Goal: Task Accomplishment & Management: Complete application form

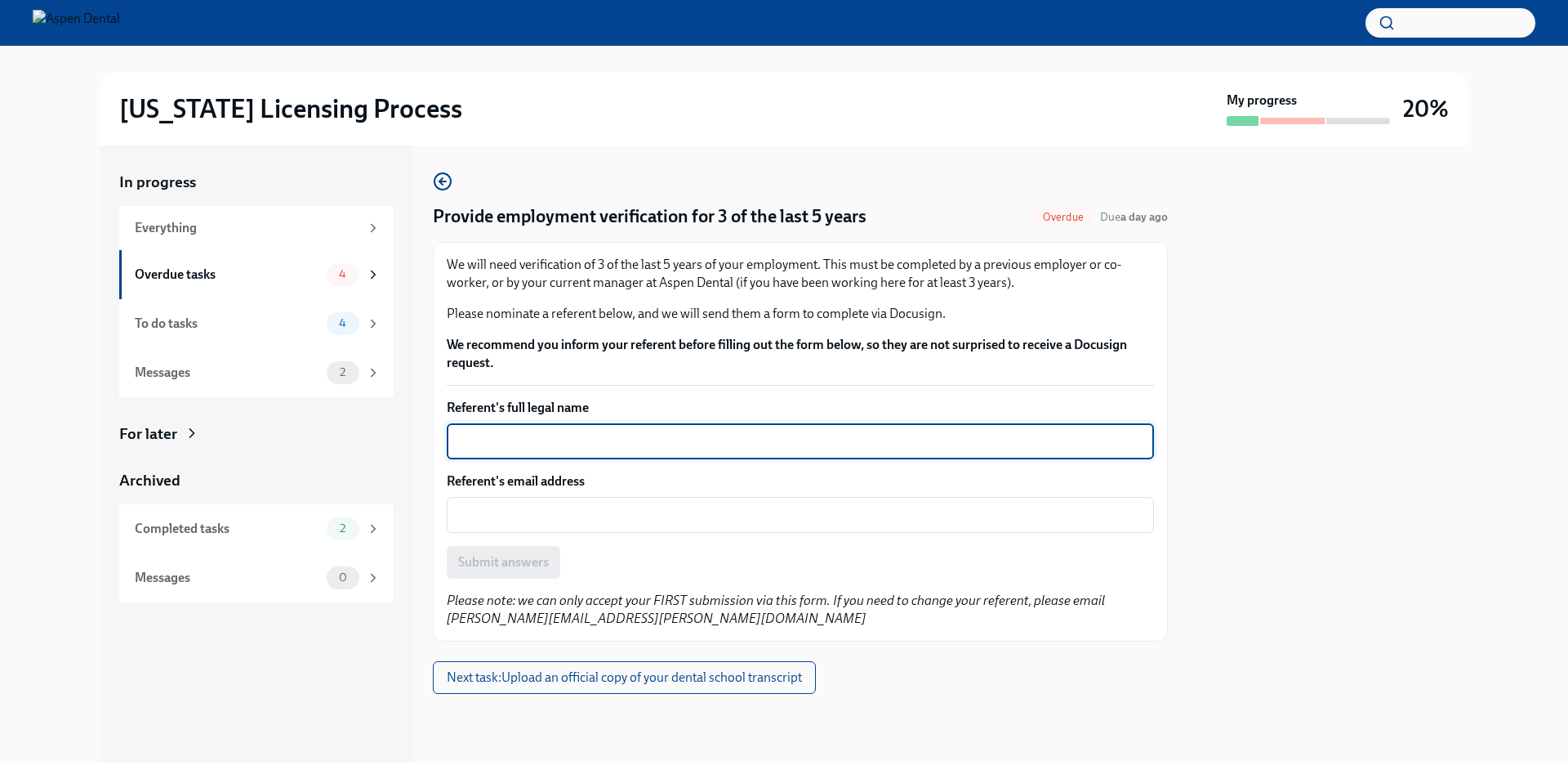
click at [553, 443] on textarea "Referent's full legal name" at bounding box center [799, 441] width 687 height 19
type textarea "Courtney Auten"
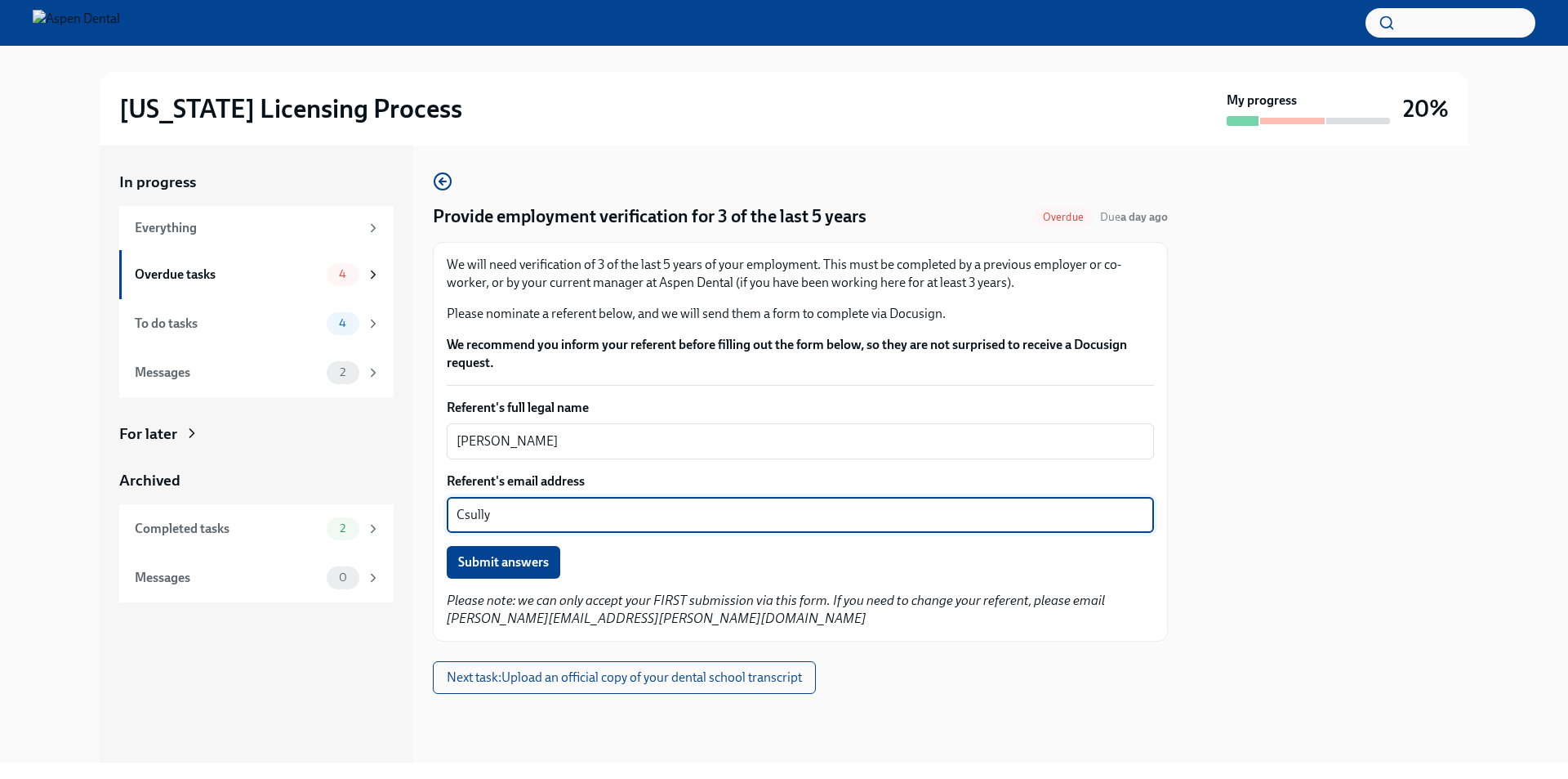
click at [539, 516] on textarea "Csully" at bounding box center [799, 514] width 687 height 19
type textarea "C"
paste textarea "csully329@gmail.com"
type textarea "csully329@gmail.com"
click at [542, 562] on span "Submit answers" at bounding box center [503, 562] width 90 height 17
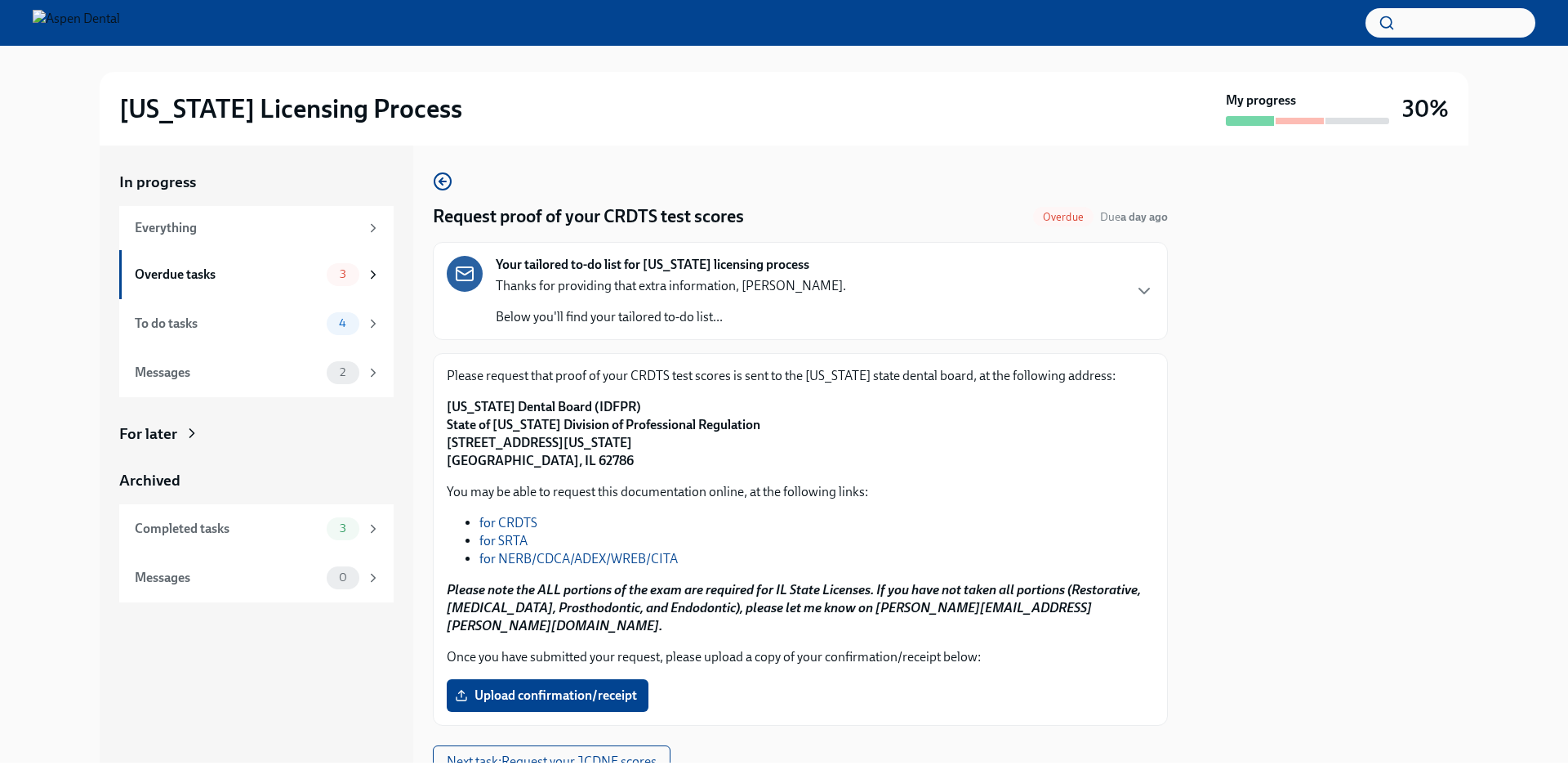
click at [623, 556] on link "for NERB/CDCA/ADEX/WREB/CITA" at bounding box center [578, 558] width 198 height 16
drag, startPoint x: 739, startPoint y: 423, endPoint x: 447, endPoint y: 427, distance: 292.0
click at [447, 427] on p "Illinois Dental Board (IDFPR) State of Illinois Division of Professional Regula…" at bounding box center [800, 434] width 707 height 72
copy strong "State of Illinois Division of Professional Regulation"
drag, startPoint x: 650, startPoint y: 442, endPoint x: 443, endPoint y: 444, distance: 207.0
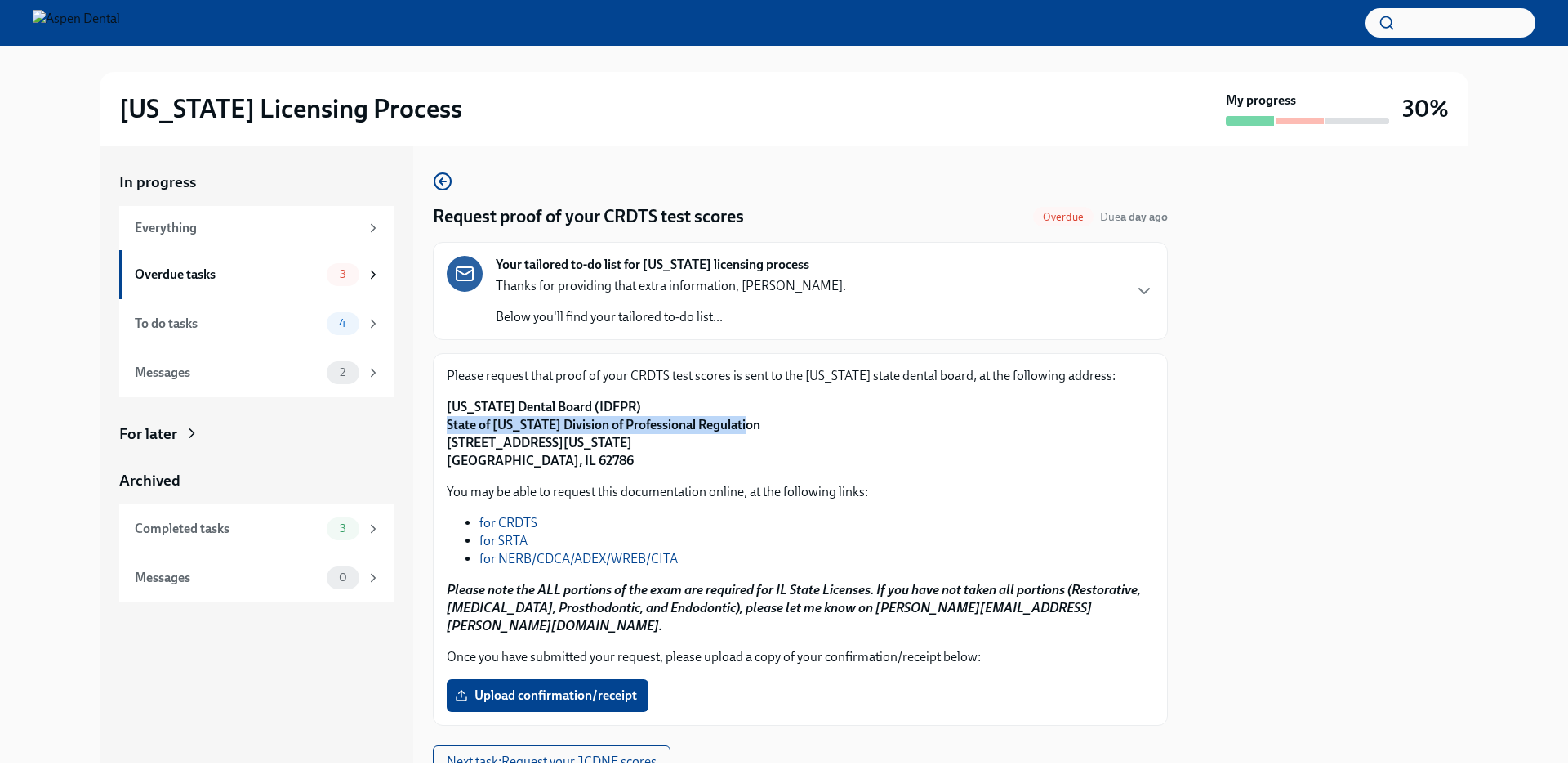
click at [443, 444] on div "Please request that proof of your CRDTS test scores is sent to the Illinois sta…" at bounding box center [800, 539] width 735 height 373
copy strong "320 West Washington St, 3rd Floor"
click at [594, 679] on label "Upload confirmation/receipt" at bounding box center [548, 695] width 202 height 33
click at [0, 0] on input "Upload confirmation/receipt" at bounding box center [0, 0] width 0 height 0
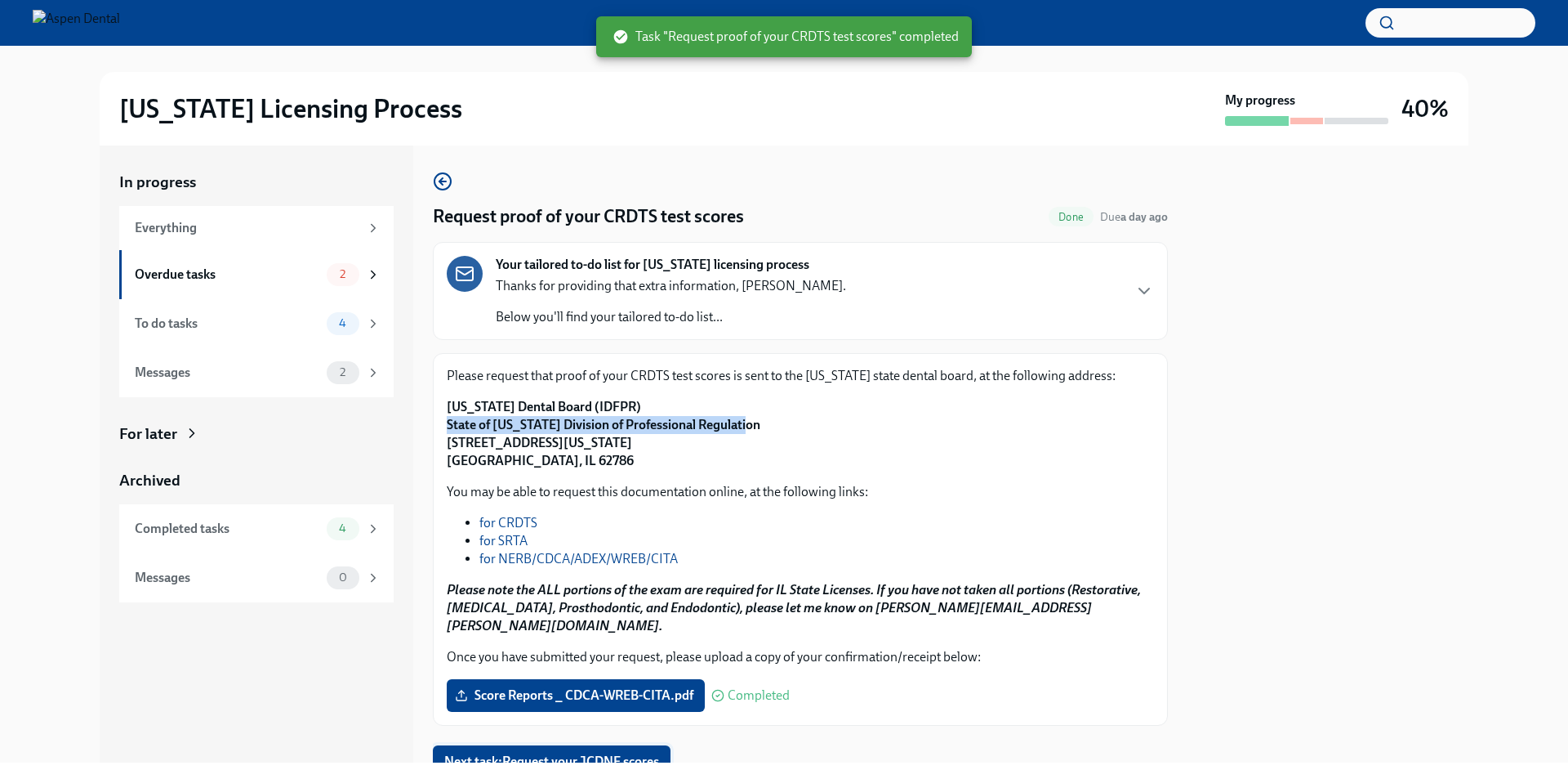
click at [566, 753] on span "Next task : Request your JCDNE scores" at bounding box center [552, 761] width 215 height 17
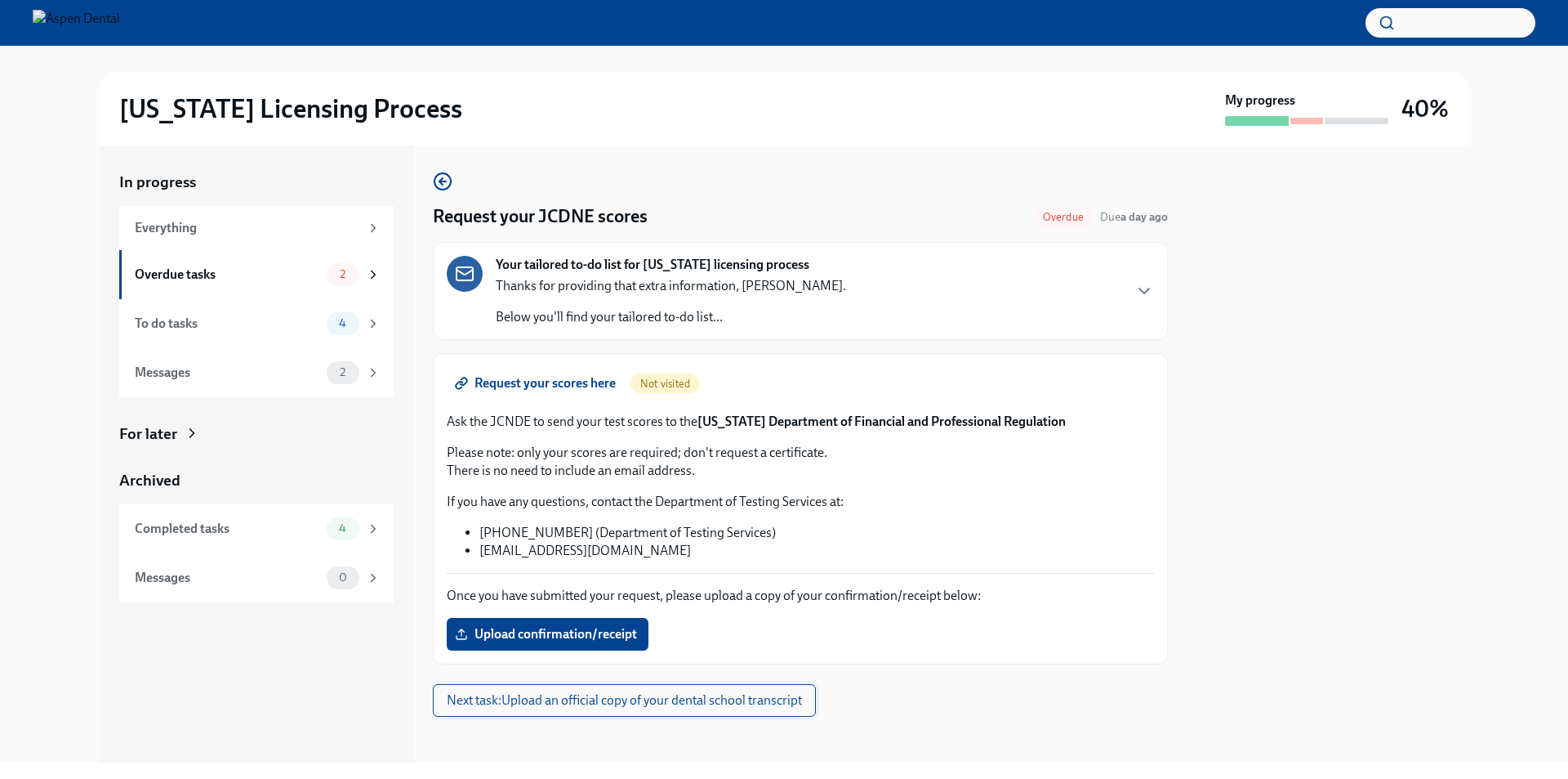
click at [561, 703] on span "Next task : Upload an official copy of your dental school transcript" at bounding box center [625, 700] width 355 height 17
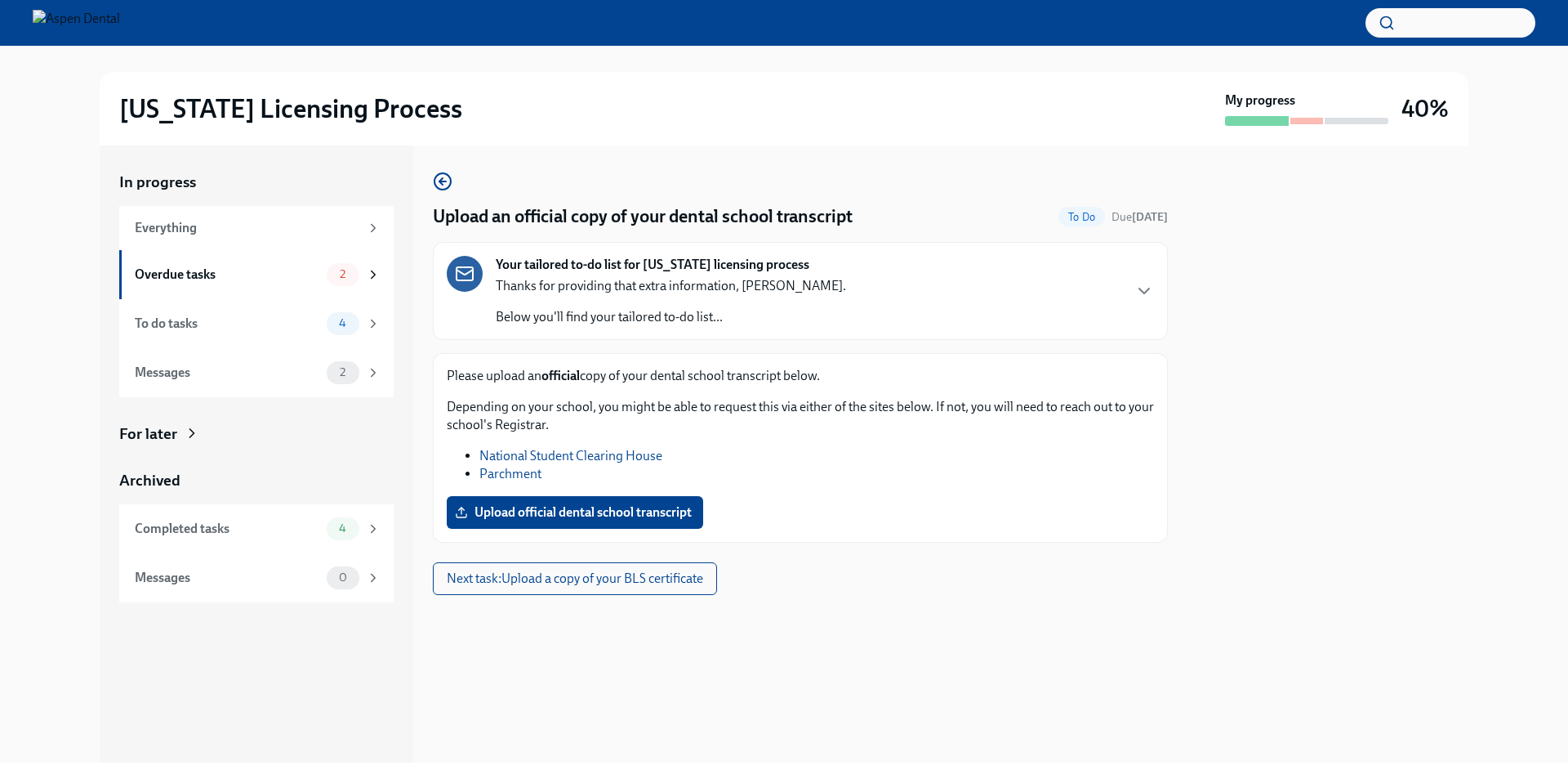
click at [635, 456] on link "National Student Clearing House" at bounding box center [571, 456] width 183 height 16
click at [604, 583] on span "Next task : Upload a copy of your BLS certificate" at bounding box center [575, 579] width 256 height 17
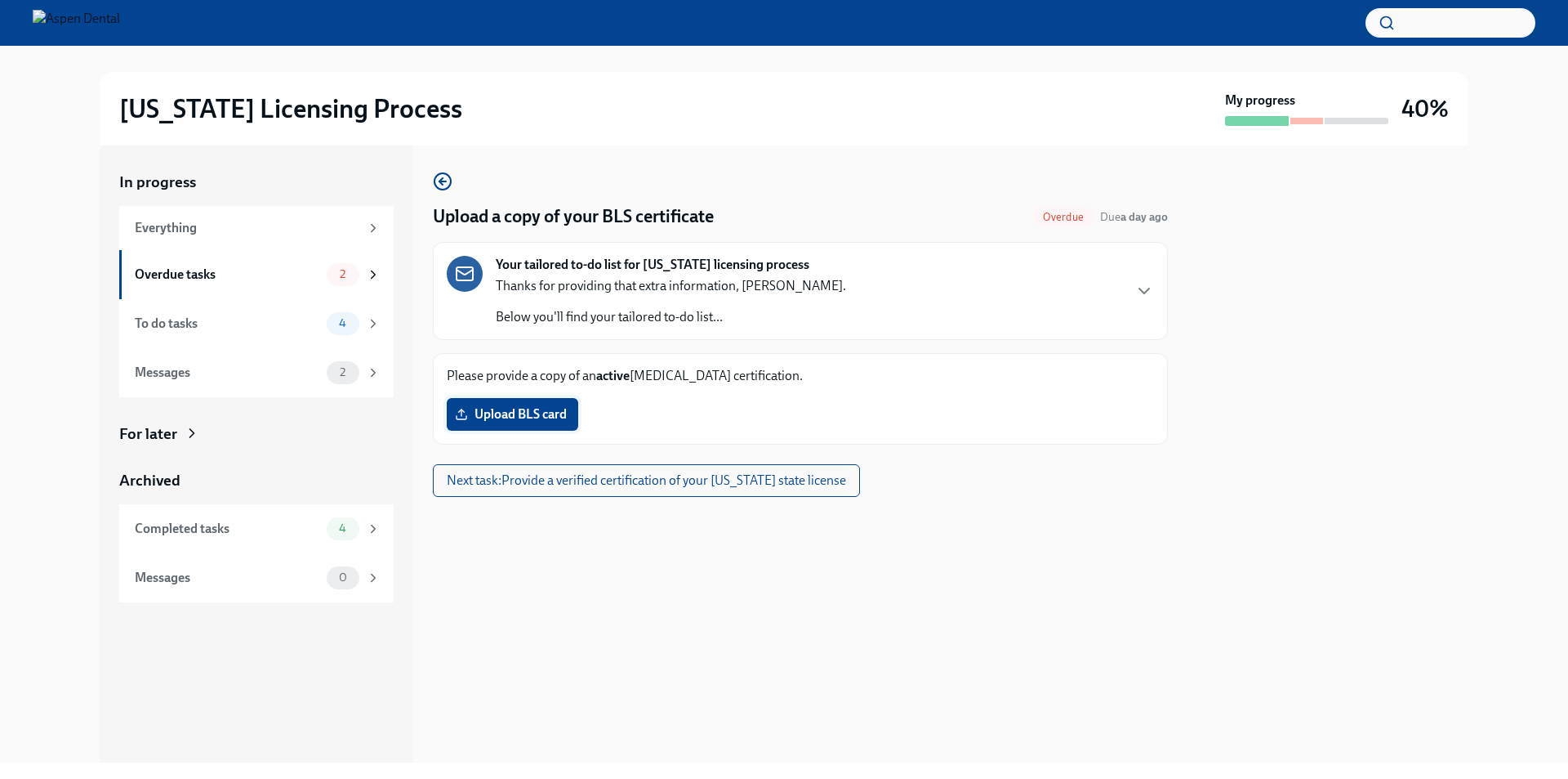
click at [526, 412] on span "Upload BLS card" at bounding box center [512, 415] width 109 height 17
click at [0, 0] on input "Upload BLS card" at bounding box center [0, 0] width 0 height 0
click at [517, 405] on label "Upload BLS card" at bounding box center [512, 414] width 131 height 33
click at [0, 0] on input "Upload BLS card" at bounding box center [0, 0] width 0 height 0
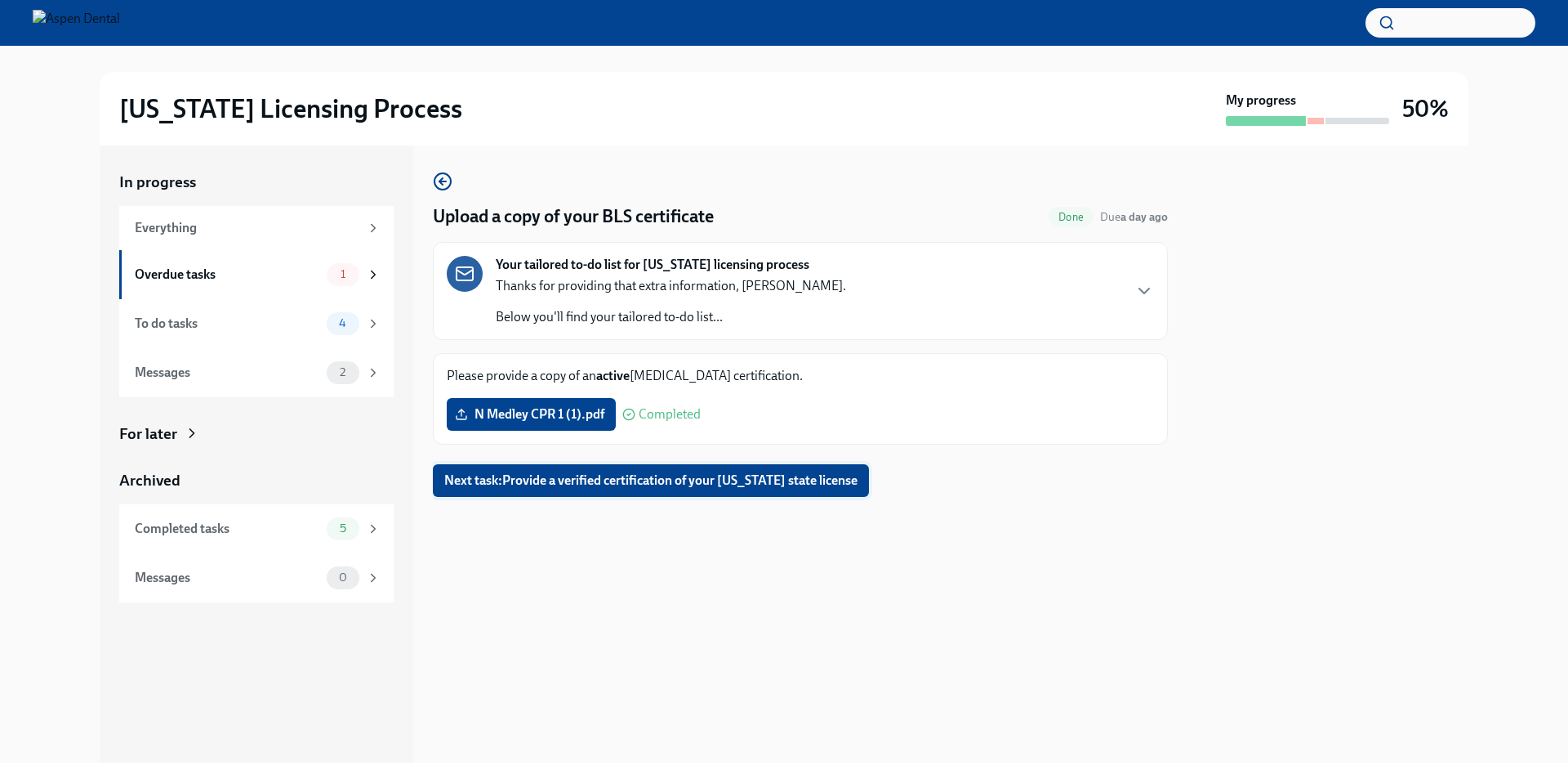
click at [630, 485] on span "Next task : Provide a verified certification of your Missouri state license" at bounding box center [651, 481] width 414 height 17
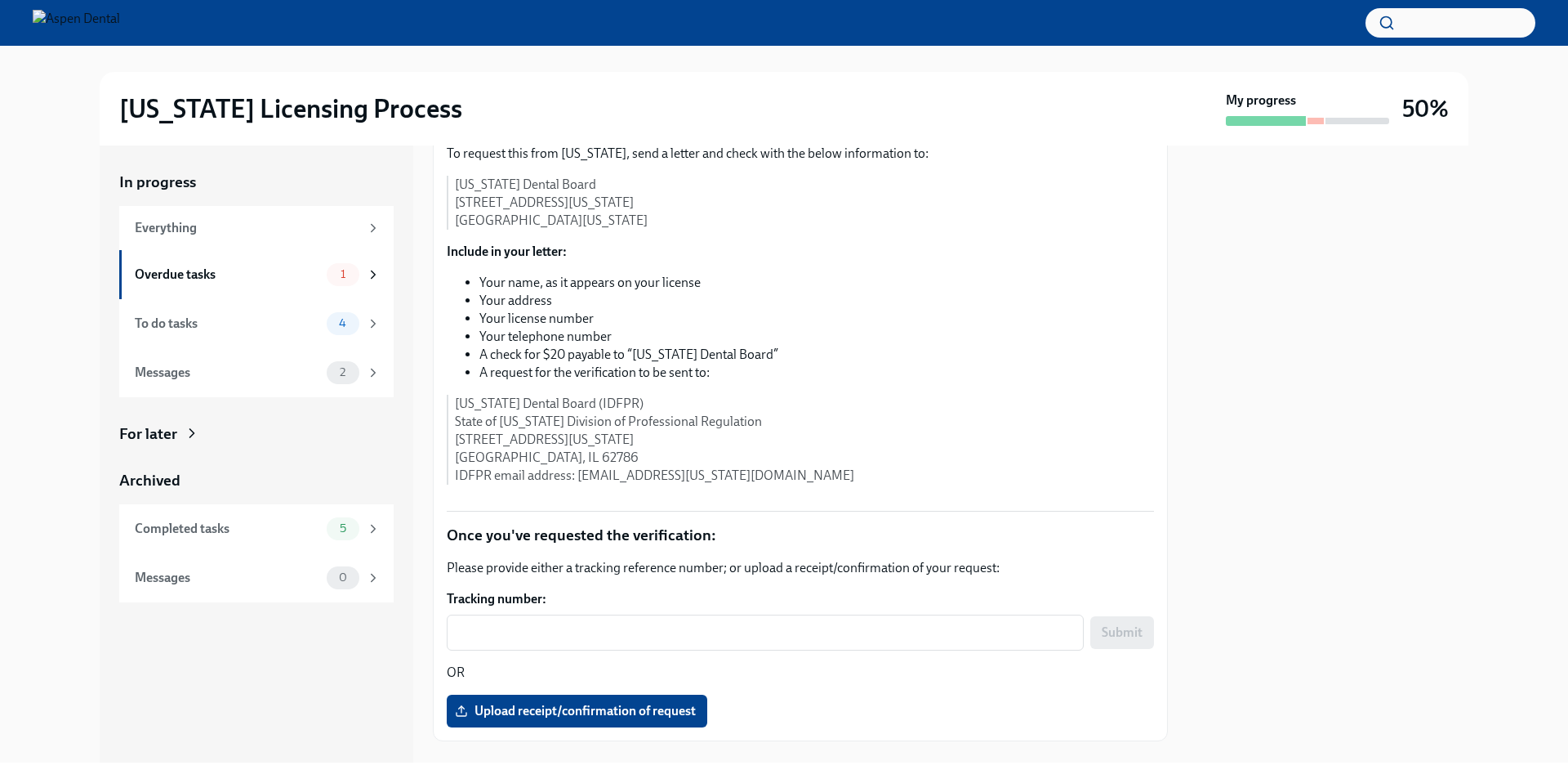
scroll to position [284, 0]
